Goal: Browse casually: Explore the website without a specific task or goal

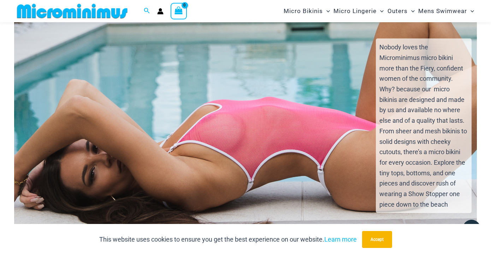
scroll to position [1340, 0]
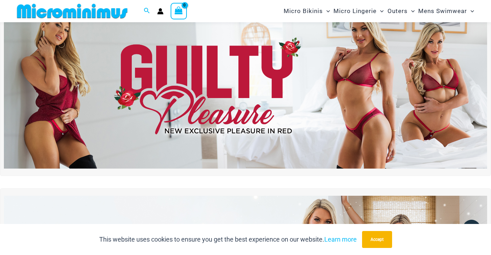
scroll to position [33, 0]
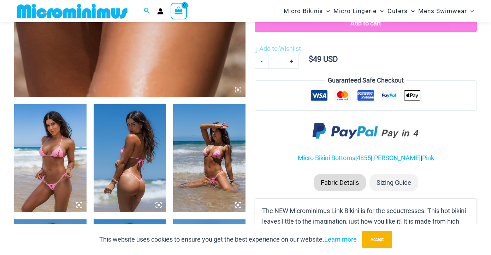
scroll to position [314, 0]
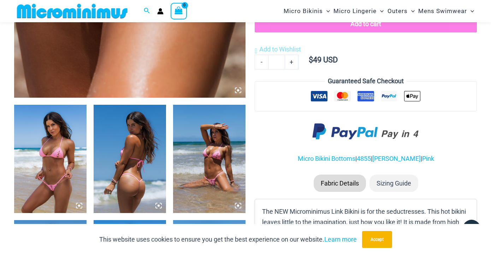
click at [134, 132] on img at bounding box center [130, 159] width 72 height 108
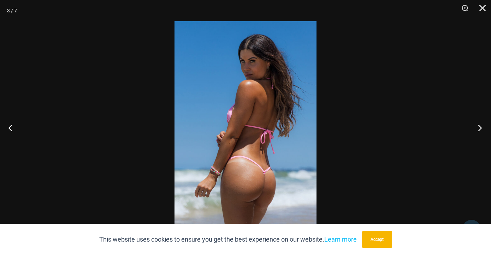
click at [479, 130] on button "Next" at bounding box center [478, 127] width 26 height 35
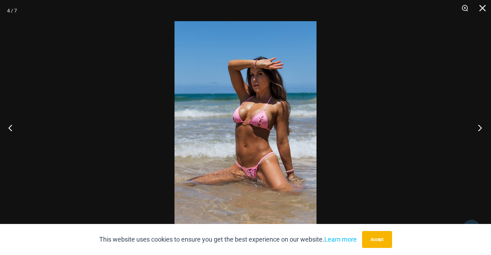
click at [479, 130] on button "Next" at bounding box center [478, 127] width 26 height 35
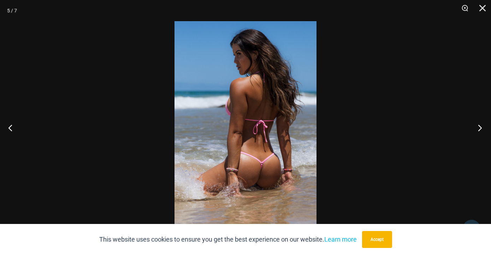
click at [479, 130] on button "Next" at bounding box center [478, 127] width 26 height 35
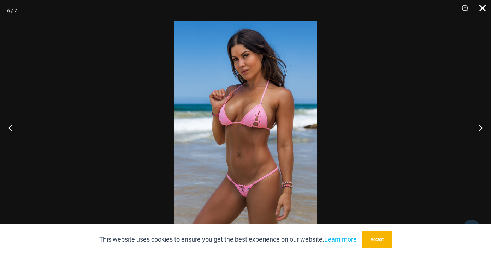
click at [483, 7] on button "Close" at bounding box center [480, 10] width 18 height 21
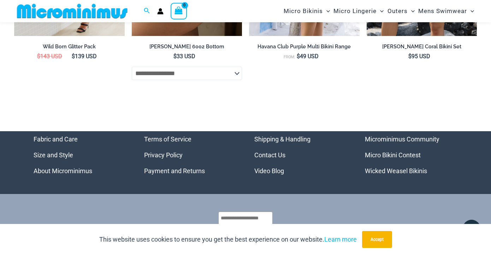
scroll to position [2588, 0]
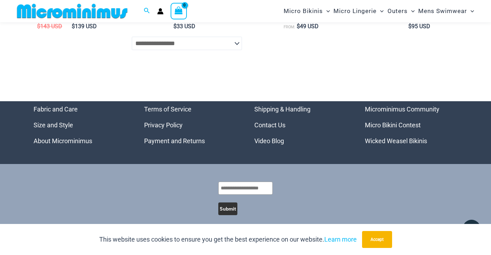
click at [96, 13] on img at bounding box center [72, 11] width 116 height 16
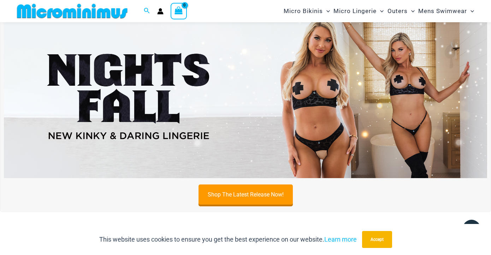
scroll to position [217, 0]
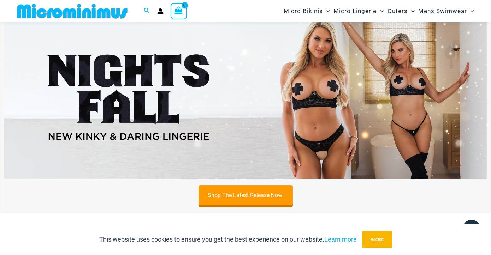
click at [142, 72] on img at bounding box center [245, 97] width 483 height 164
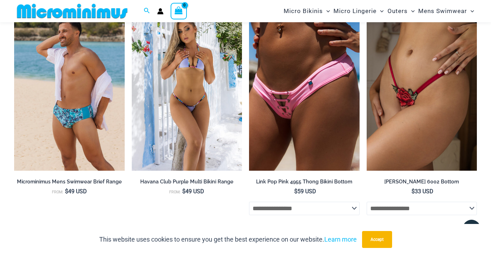
scroll to position [1585, 0]
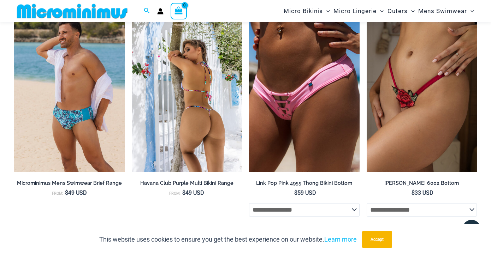
click at [193, 166] on img at bounding box center [187, 90] width 111 height 166
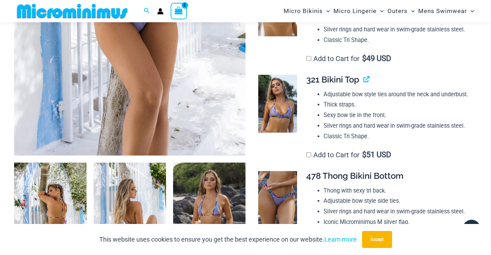
scroll to position [344, 0]
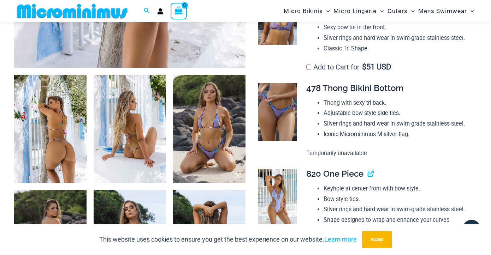
click at [51, 151] on img at bounding box center [50, 129] width 72 height 108
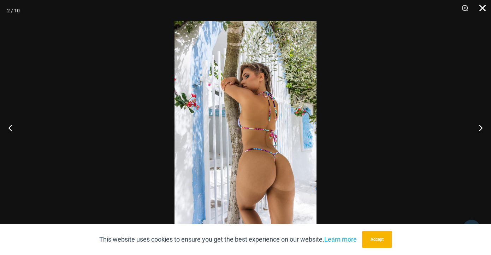
click at [483, 12] on button "Close" at bounding box center [480, 10] width 18 height 21
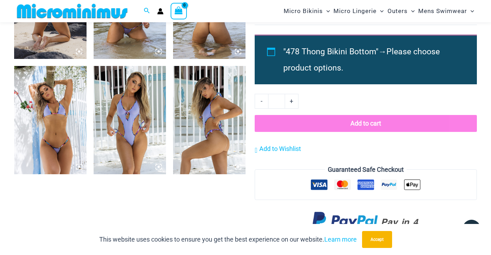
scroll to position [583, 0]
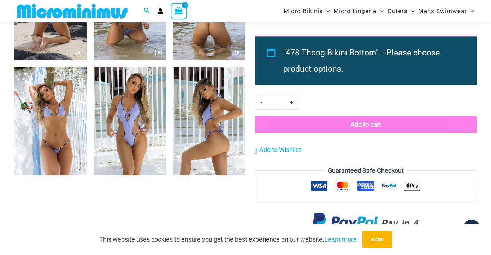
click at [51, 130] on img at bounding box center [50, 121] width 72 height 108
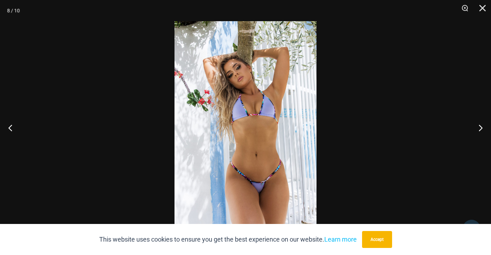
click at [244, 143] on img at bounding box center [246, 127] width 142 height 213
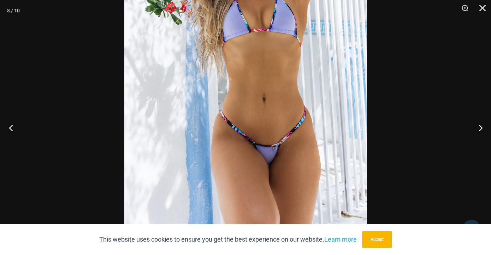
click at [13, 127] on button "Previous" at bounding box center [13, 127] width 26 height 35
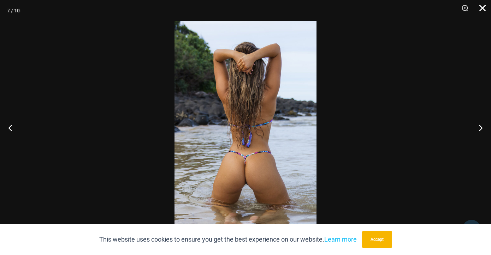
click at [485, 10] on button "Close" at bounding box center [480, 10] width 18 height 21
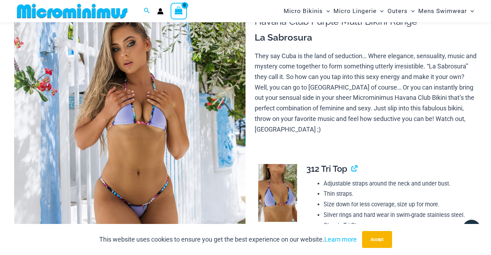
scroll to position [23, 0]
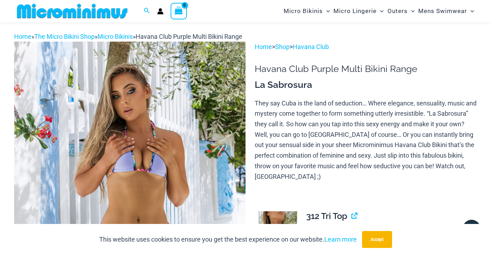
click at [73, 12] on img at bounding box center [72, 11] width 116 height 16
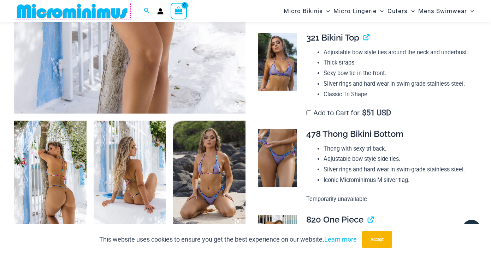
scroll to position [302, 0]
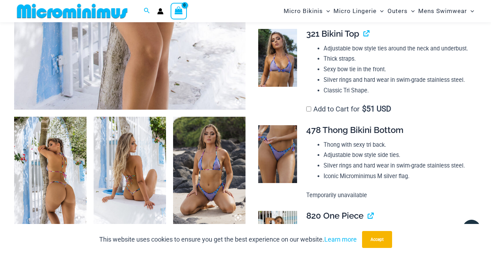
click at [114, 182] on img at bounding box center [130, 171] width 72 height 108
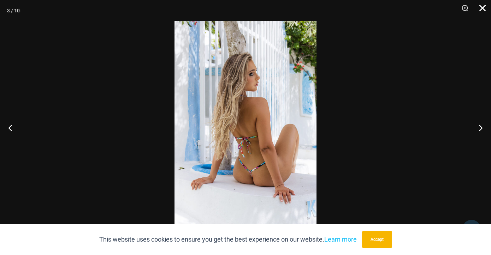
click at [483, 10] on button "Close" at bounding box center [480, 10] width 18 height 21
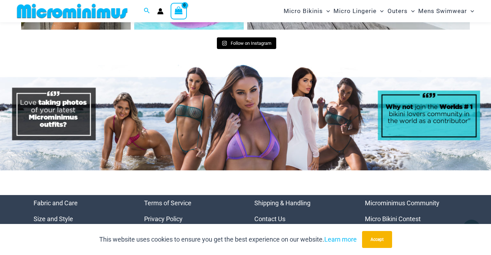
scroll to position [3197, 0]
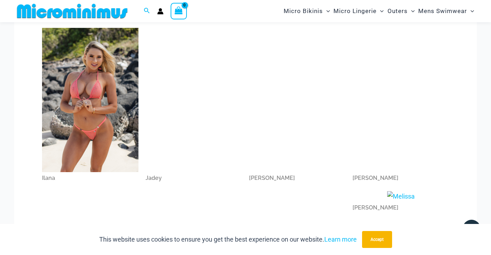
scroll to position [379, 0]
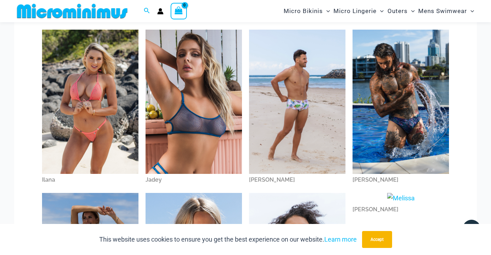
click at [176, 140] on img at bounding box center [194, 102] width 96 height 145
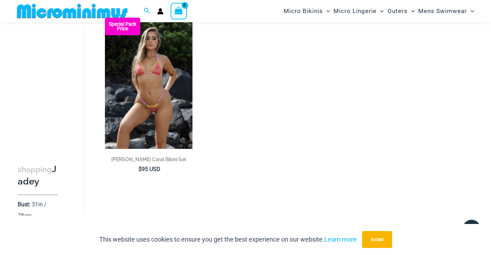
scroll to position [1088, 0]
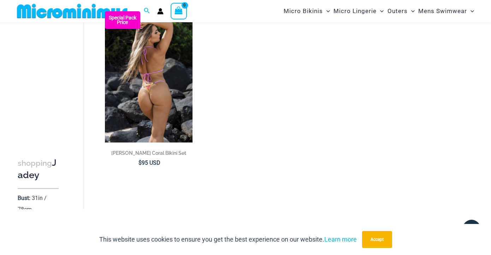
click at [152, 83] on img at bounding box center [149, 76] width 88 height 131
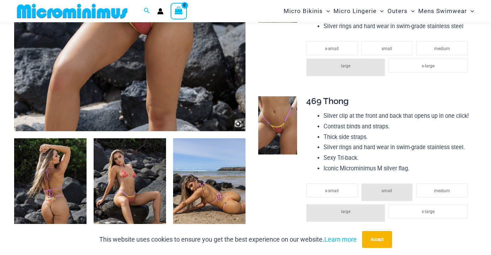
scroll to position [280, 0]
click at [55, 163] on img at bounding box center [50, 192] width 72 height 108
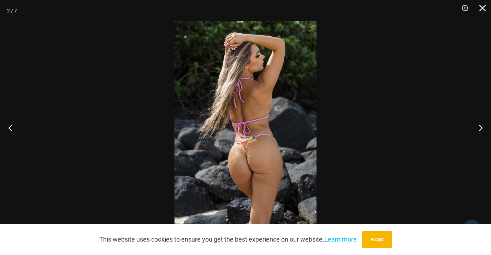
click at [259, 169] on img at bounding box center [246, 127] width 142 height 213
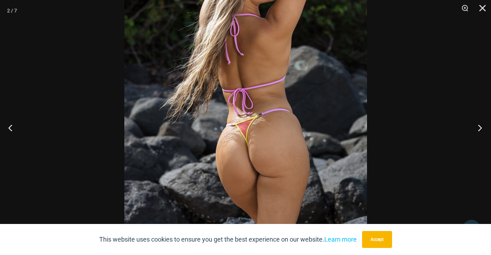
click at [479, 132] on button "Next" at bounding box center [478, 127] width 26 height 35
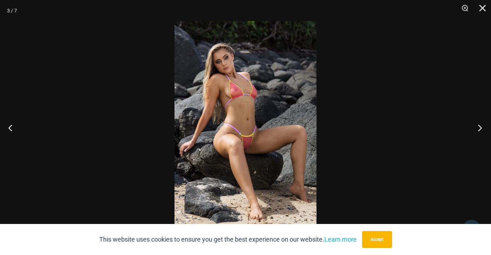
click at [479, 132] on button "Next" at bounding box center [478, 127] width 26 height 35
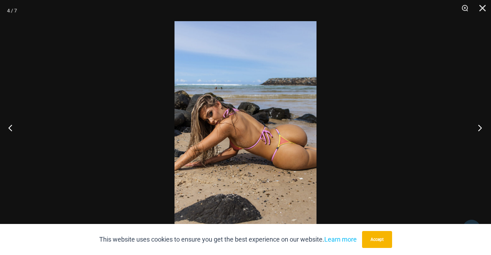
click at [479, 132] on button "Next" at bounding box center [478, 127] width 26 height 35
